Goal: Information Seeking & Learning: Learn about a topic

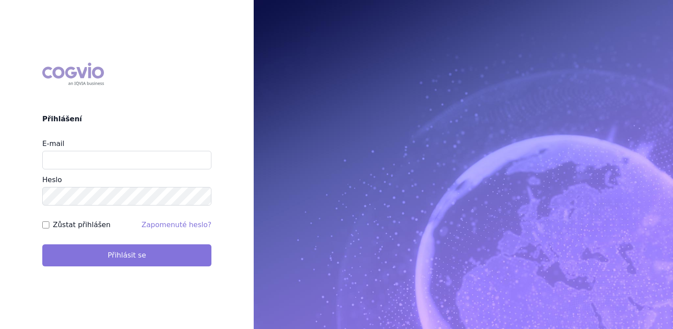
type input "jana_oberreiterova@accord-healthcare.com"
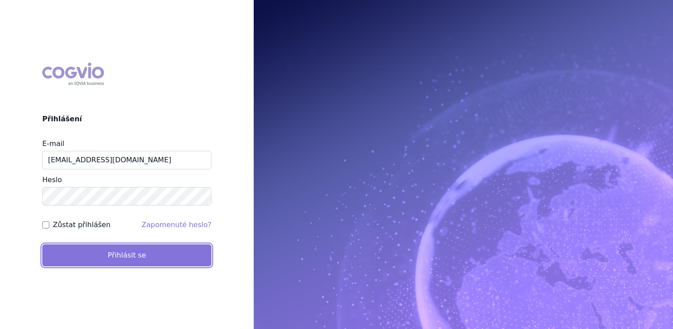
click at [108, 250] on button "Přihlásit se" at bounding box center [126, 255] width 169 height 22
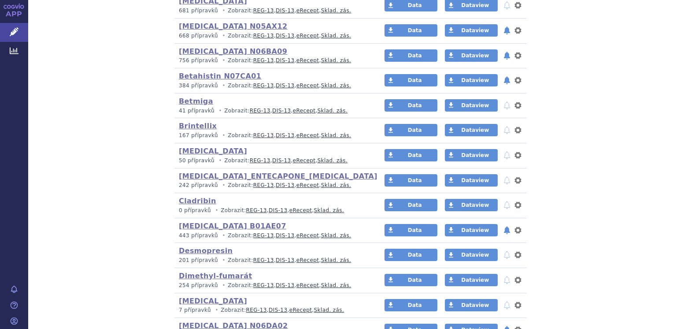
scroll to position [356, 0]
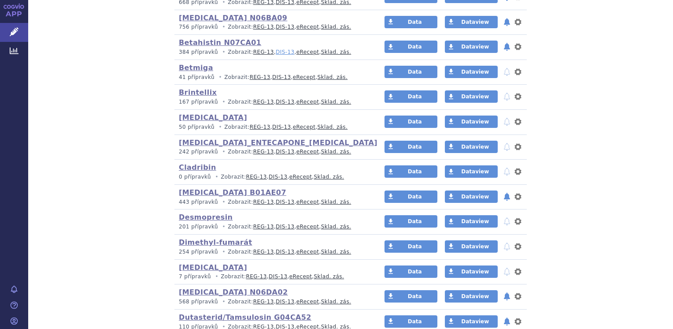
click at [276, 52] on link "DIS-13" at bounding box center [285, 52] width 18 height 6
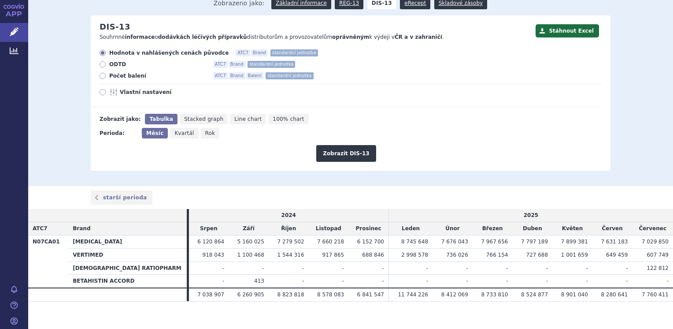
scroll to position [85, 0]
click at [100, 75] on icon at bounding box center [103, 75] width 6 height 6
click at [100, 75] on input "Počet balení ATC7 Brand Balení standardní jednotka" at bounding box center [103, 77] width 6 height 6
radio input "true"
click at [327, 154] on button "Zobrazit DIS-13" at bounding box center [345, 152] width 59 height 17
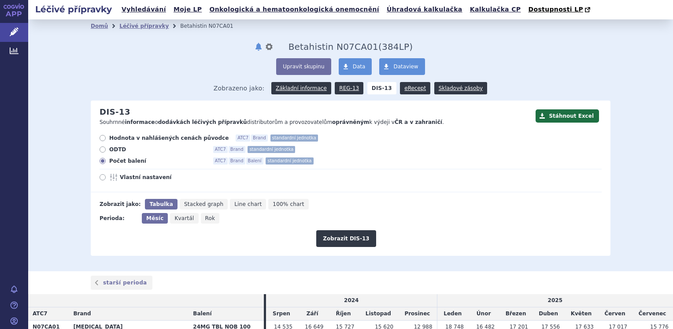
click at [100, 178] on icon at bounding box center [103, 177] width 6 height 6
click at [100, 178] on input "Vlastní nastavení" at bounding box center [103, 178] width 6 height 6
radio input "true"
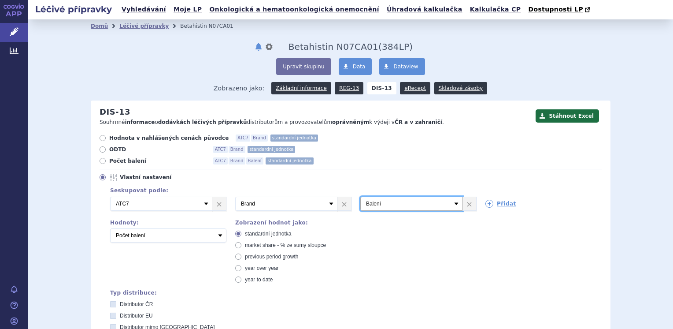
click at [451, 203] on select "Vyberte groupování ATC3 ATC5 ATC7 Brand Balení SÚKL kód MAH VPOIS Referenční sk…" at bounding box center [411, 203] width 102 height 14
select select "mah"
click at [360, 197] on select "Vyberte groupování ATC3 ATC5 ATC7 Brand Balení SÚKL kód MAH VPOIS Referenční sk…" at bounding box center [411, 203] width 102 height 14
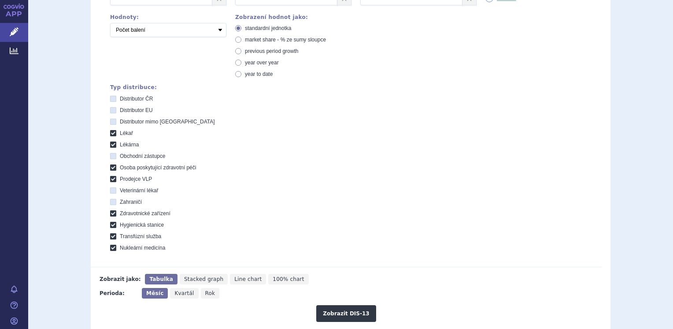
scroll to position [225, 0]
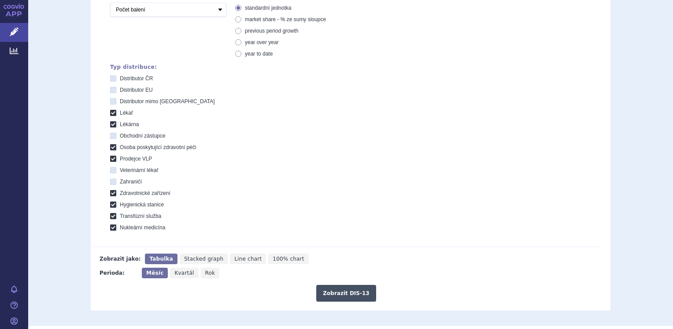
click at [340, 292] on button "Zobrazit DIS-13" at bounding box center [345, 292] width 59 height 17
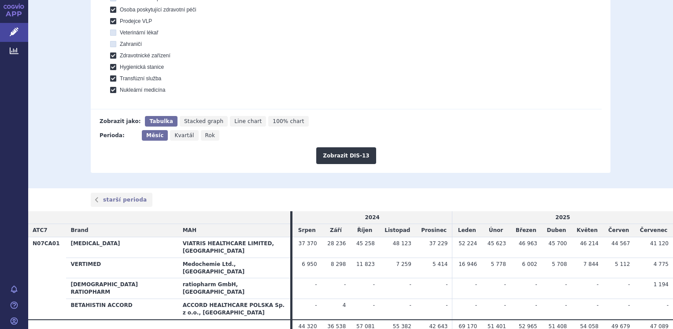
scroll to position [76, 0]
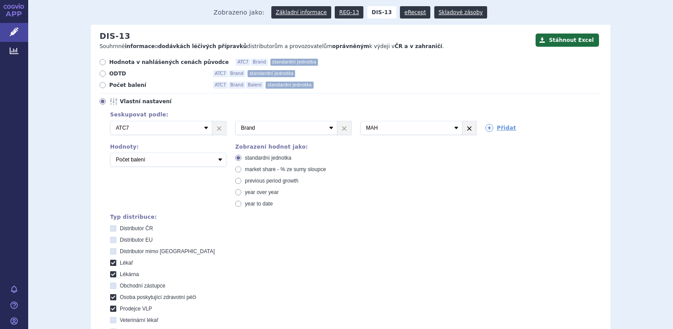
click at [463, 126] on link "×" at bounding box center [469, 127] width 14 height 13
click at [100, 61] on icon at bounding box center [103, 62] width 6 height 6
click at [100, 61] on input "Hodnota v nahlášených cenách původce ATC7 Brand standardní jednotka" at bounding box center [103, 63] width 6 height 6
radio input "true"
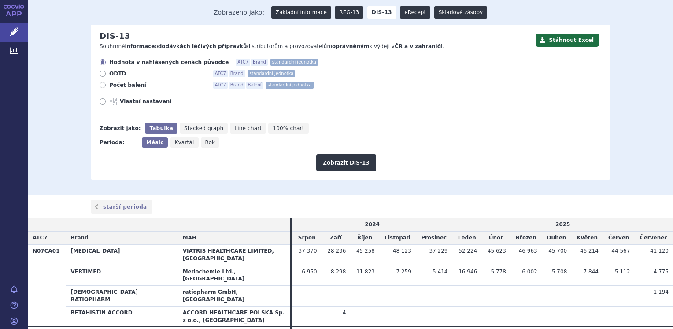
click at [201, 144] on icon "Rok" at bounding box center [210, 142] width 19 height 11
click at [201, 143] on input "Rok" at bounding box center [204, 140] width 6 height 6
radio input "true"
click at [203, 144] on span "Rok" at bounding box center [208, 142] width 11 height 6
click at [199, 143] on input "Rok" at bounding box center [202, 140] width 6 height 6
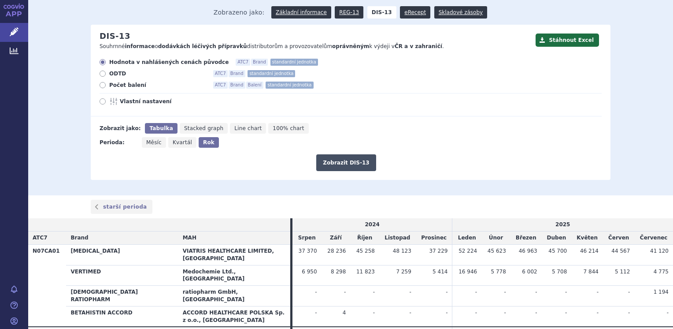
click at [355, 165] on button "Zobrazit DIS-13" at bounding box center [345, 162] width 59 height 17
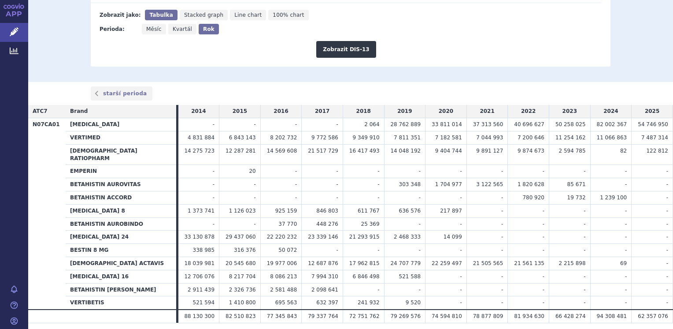
scroll to position [190, 0]
